Goal: Check status: Check status

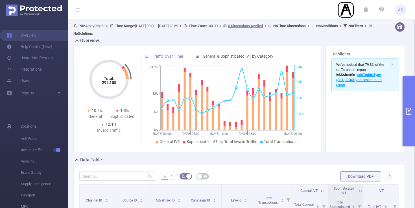
scroll to position [136, 0]
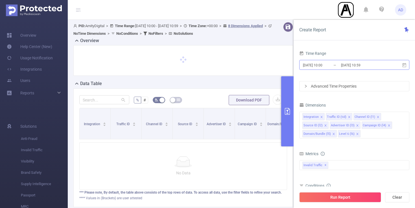
click at [360, 64] on input "[DATE] 10:59" at bounding box center [363, 65] width 46 height 8
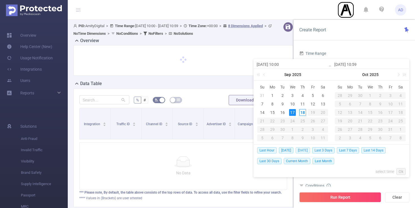
click at [308, 151] on span "Yesterday" at bounding box center [303, 150] width 14 height 6
type input "[DATE] 00:00"
type input "[DATE] 23:59"
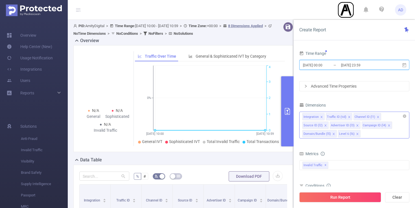
click at [320, 116] on icon "icon: close" at bounding box center [321, 116] width 3 height 3
click at [396, 125] on icon "icon: close" at bounding box center [397, 125] width 2 height 2
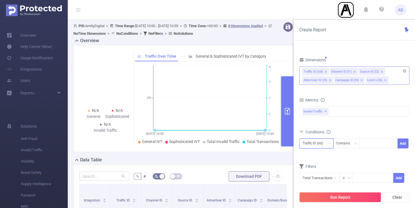
click at [332, 144] on div "Traffic ID (tid)" at bounding box center [316, 143] width 34 height 10
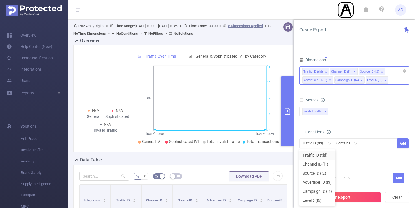
click at [347, 131] on div "Conditions" at bounding box center [354, 132] width 110 height 9
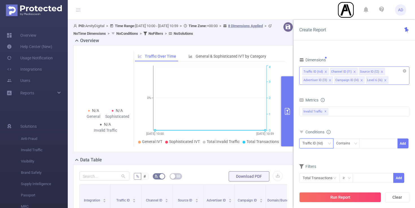
click at [329, 143] on icon "icon: down" at bounding box center [329, 143] width 3 height 3
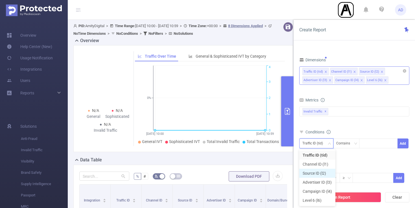
click at [318, 171] on li "Source ID (l2)" at bounding box center [317, 173] width 36 height 9
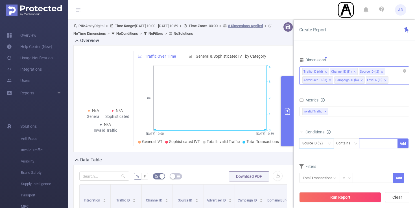
click at [371, 143] on div at bounding box center [378, 143] width 32 height 9
type input "site"
click at [366, 153] on li "site" at bounding box center [378, 154] width 39 height 9
click at [405, 143] on button "Add" at bounding box center [402, 143] width 11 height 10
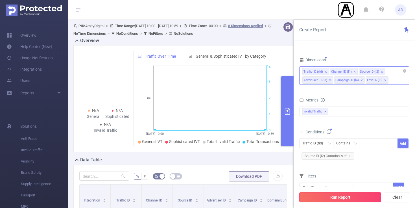
click at [351, 198] on button "Run Report" at bounding box center [340, 197] width 82 height 10
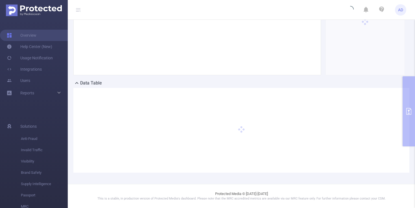
scroll to position [76, 0]
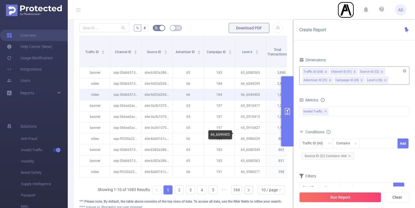
scroll to position [148, 0]
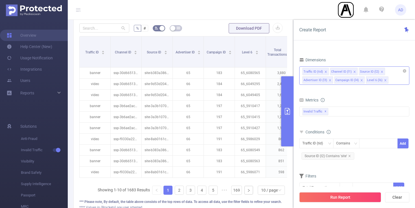
click at [282, 111] on button "primary" at bounding box center [287, 111] width 12 height 70
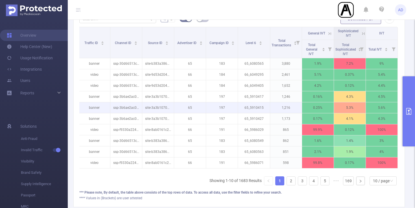
scroll to position [0, 0]
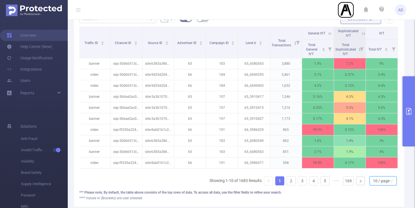
click at [378, 182] on div "10 / page" at bounding box center [381, 180] width 17 height 8
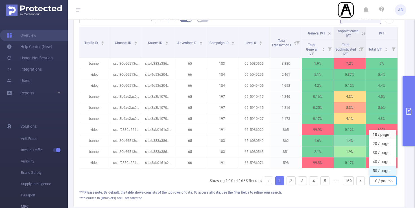
click at [381, 170] on li "50 / page" at bounding box center [382, 170] width 27 height 9
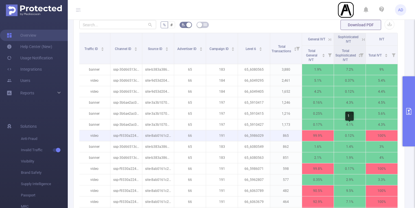
scroll to position [146, 0]
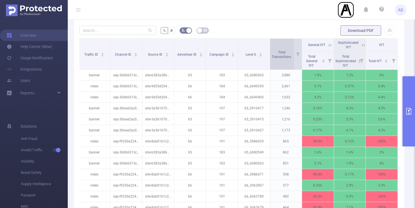
click at [288, 59] on div "Total Transactions" at bounding box center [285, 54] width 26 height 10
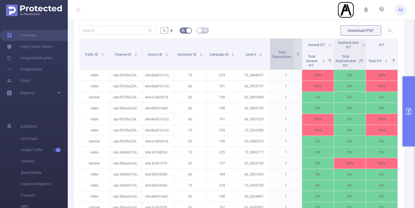
click at [285, 59] on div "Total Transactions" at bounding box center [285, 54] width 26 height 10
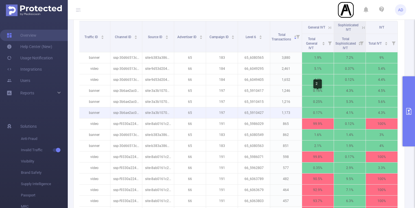
scroll to position [163, 0]
